Goal: Check status

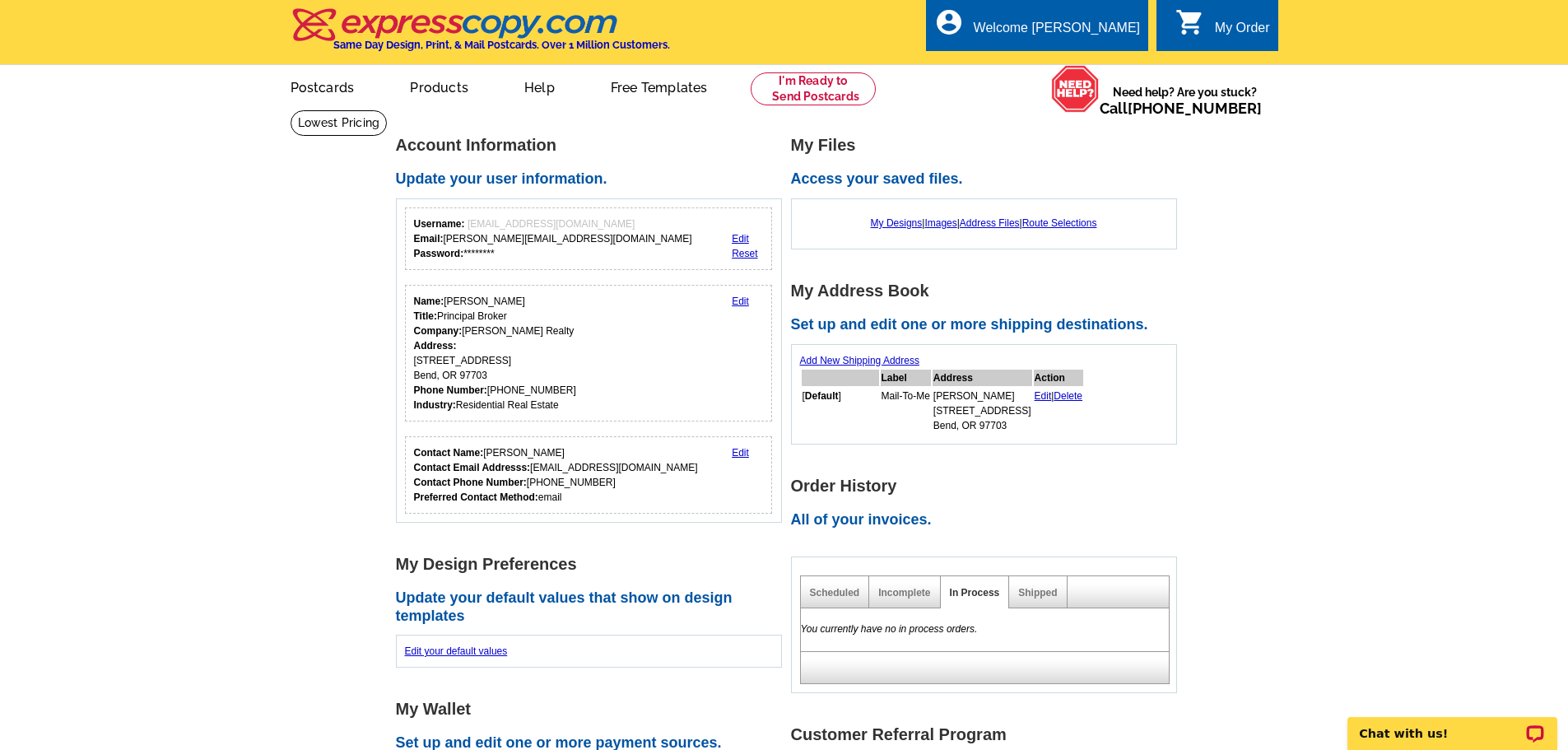
click at [1046, 582] on div "Shipped" at bounding box center [1037, 592] width 58 height 32
click at [1047, 598] on link "Shipped" at bounding box center [1037, 592] width 39 height 12
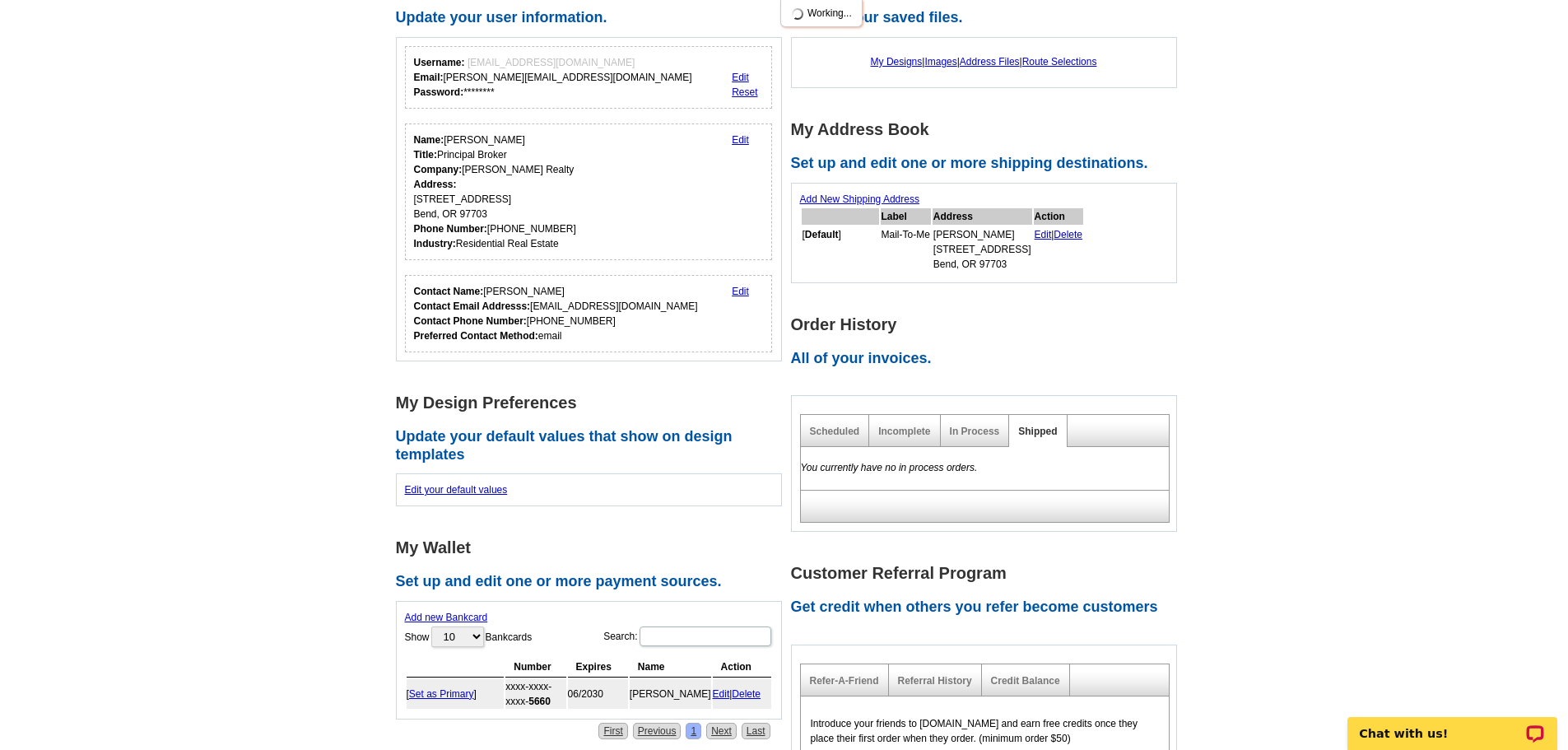
scroll to position [165, 0]
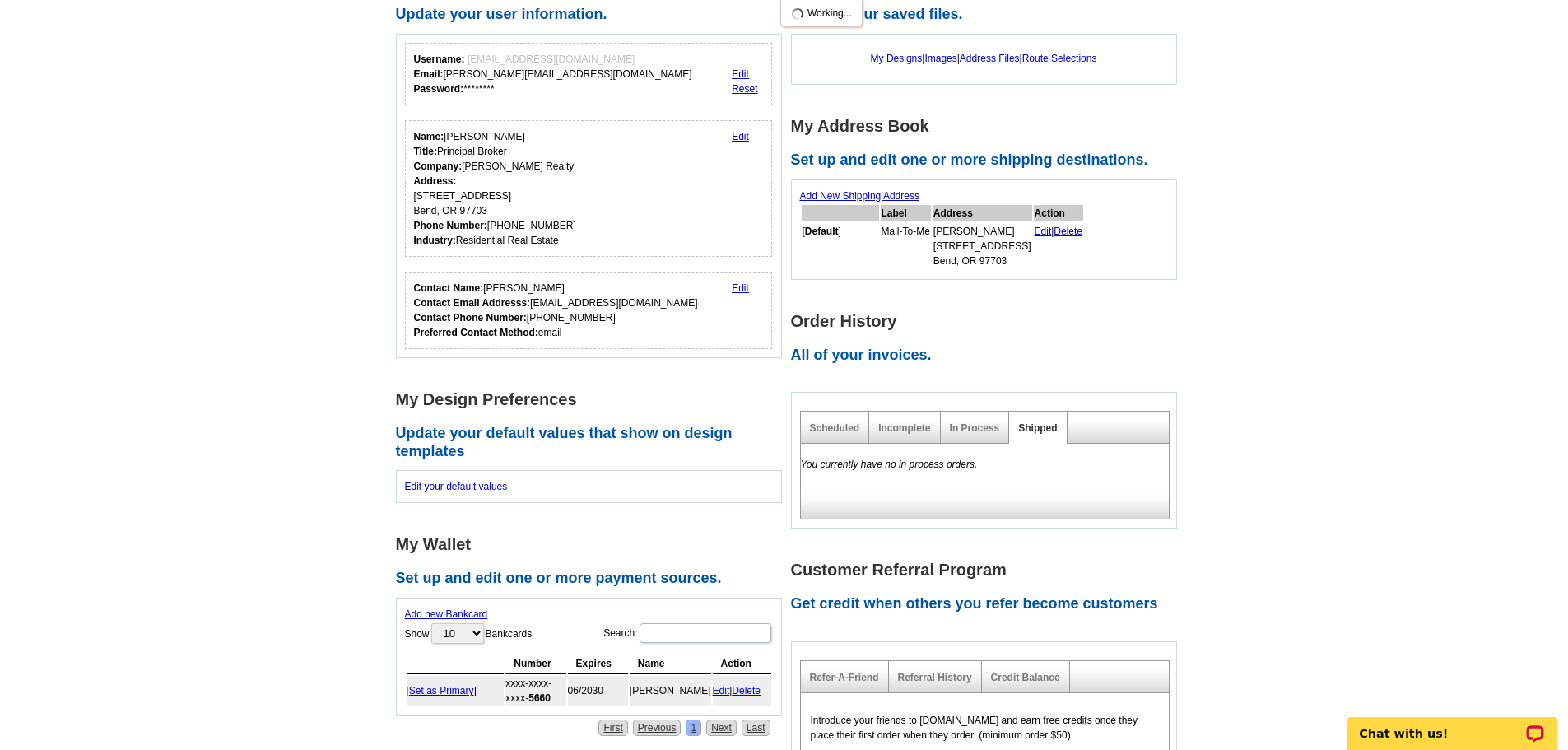
click at [973, 422] on div "In Process" at bounding box center [975, 428] width 69 height 32
click at [999, 433] on div "In Process" at bounding box center [975, 428] width 69 height 32
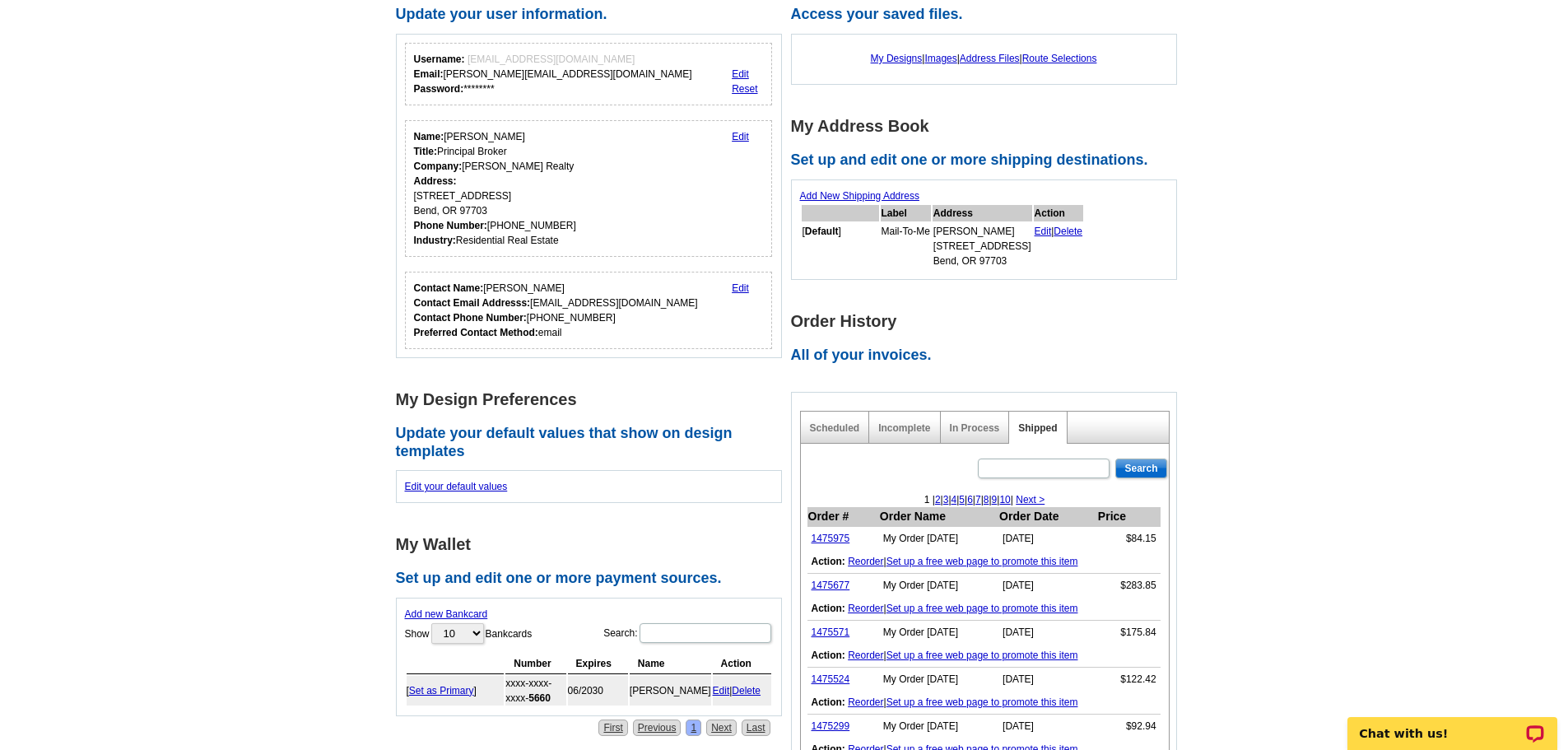
click at [833, 533] on td "1475975" at bounding box center [843, 539] width 72 height 24
click at [833, 544] on link "1475975" at bounding box center [831, 538] width 39 height 12
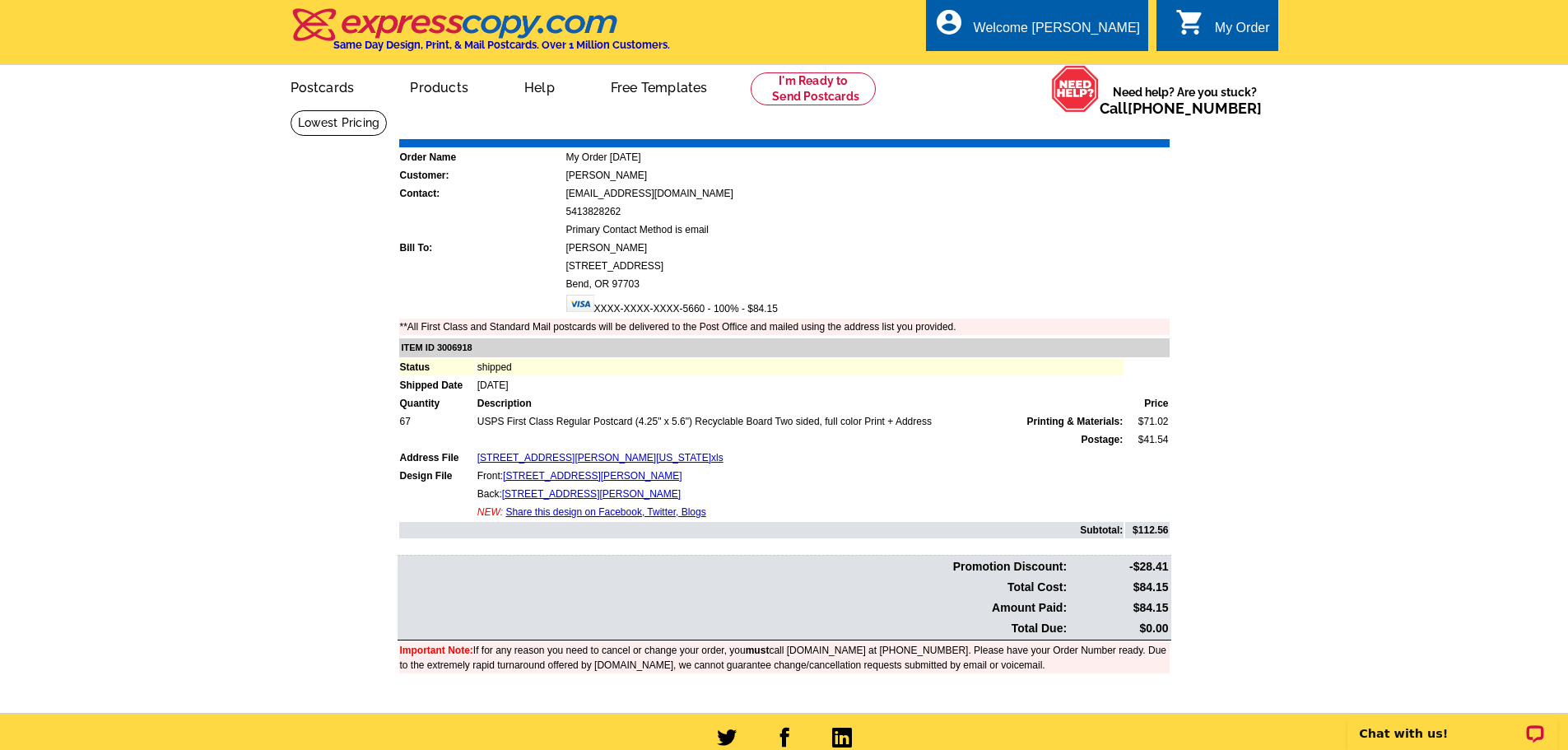
click at [1138, 135] on link "Print Invoice" at bounding box center [1127, 126] width 86 height 14
